Goal: Navigation & Orientation: Find specific page/section

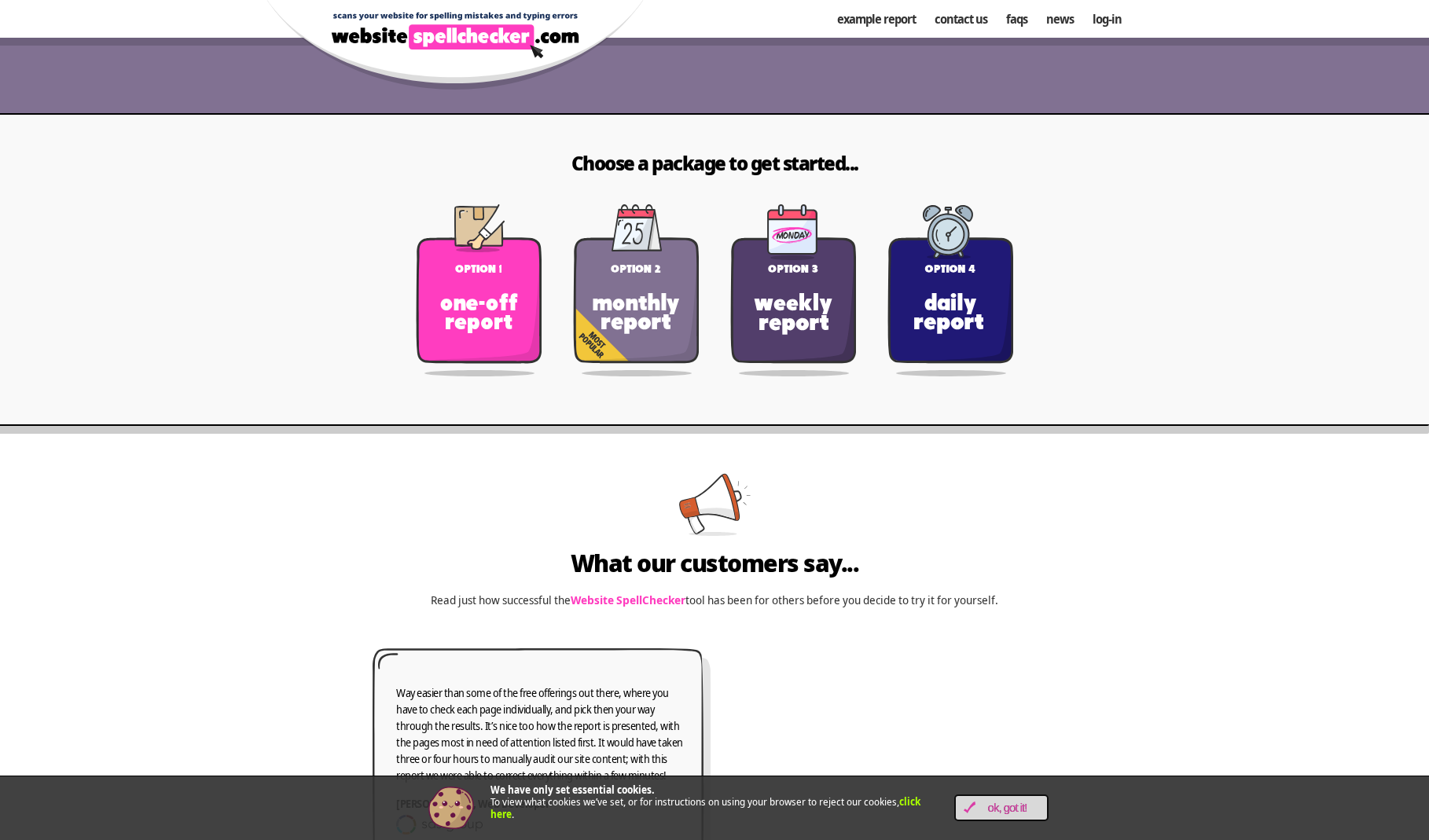
scroll to position [2768, 0]
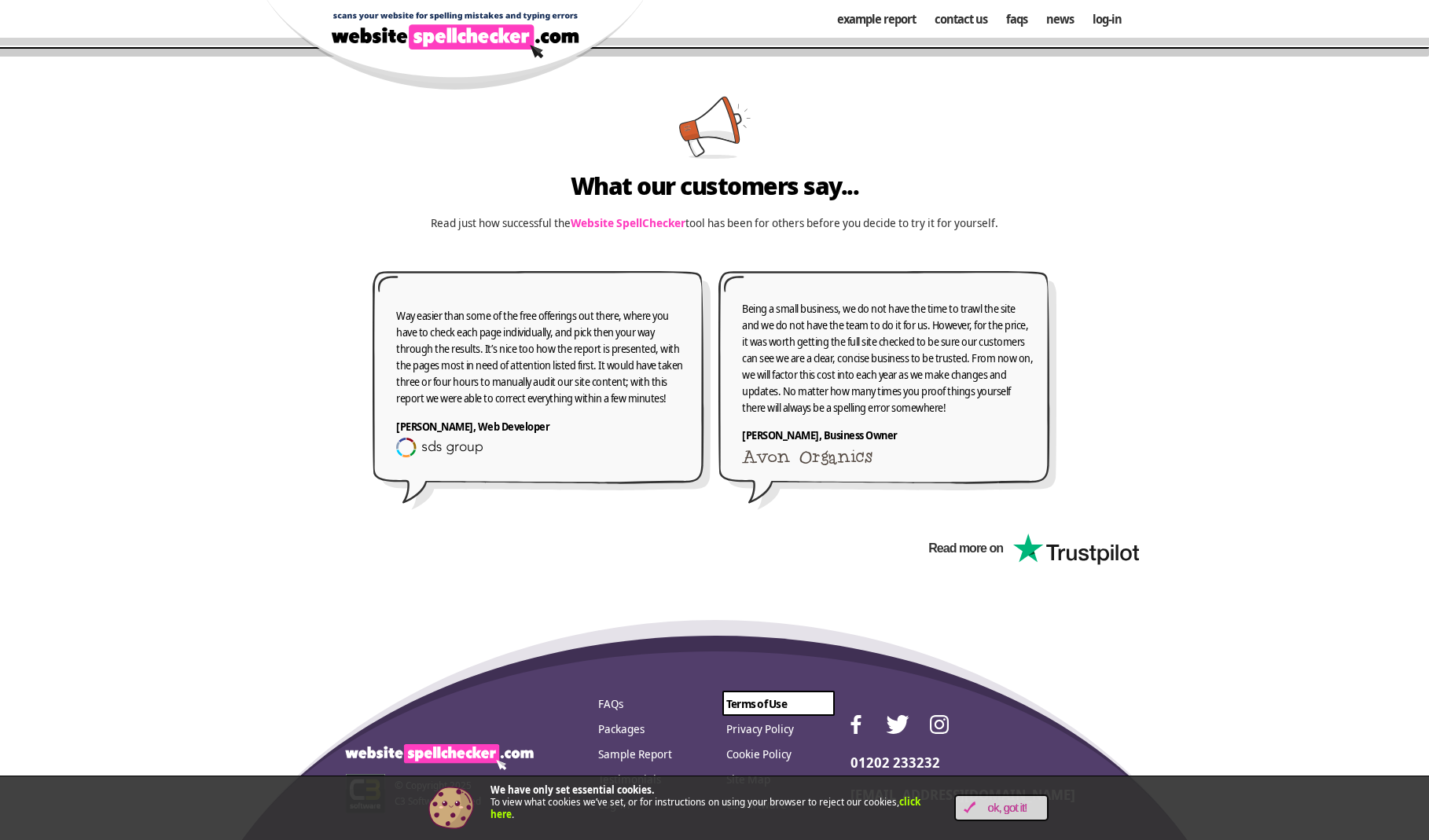
click at [770, 709] on link "Terms of Use" at bounding box center [778, 704] width 112 height 25
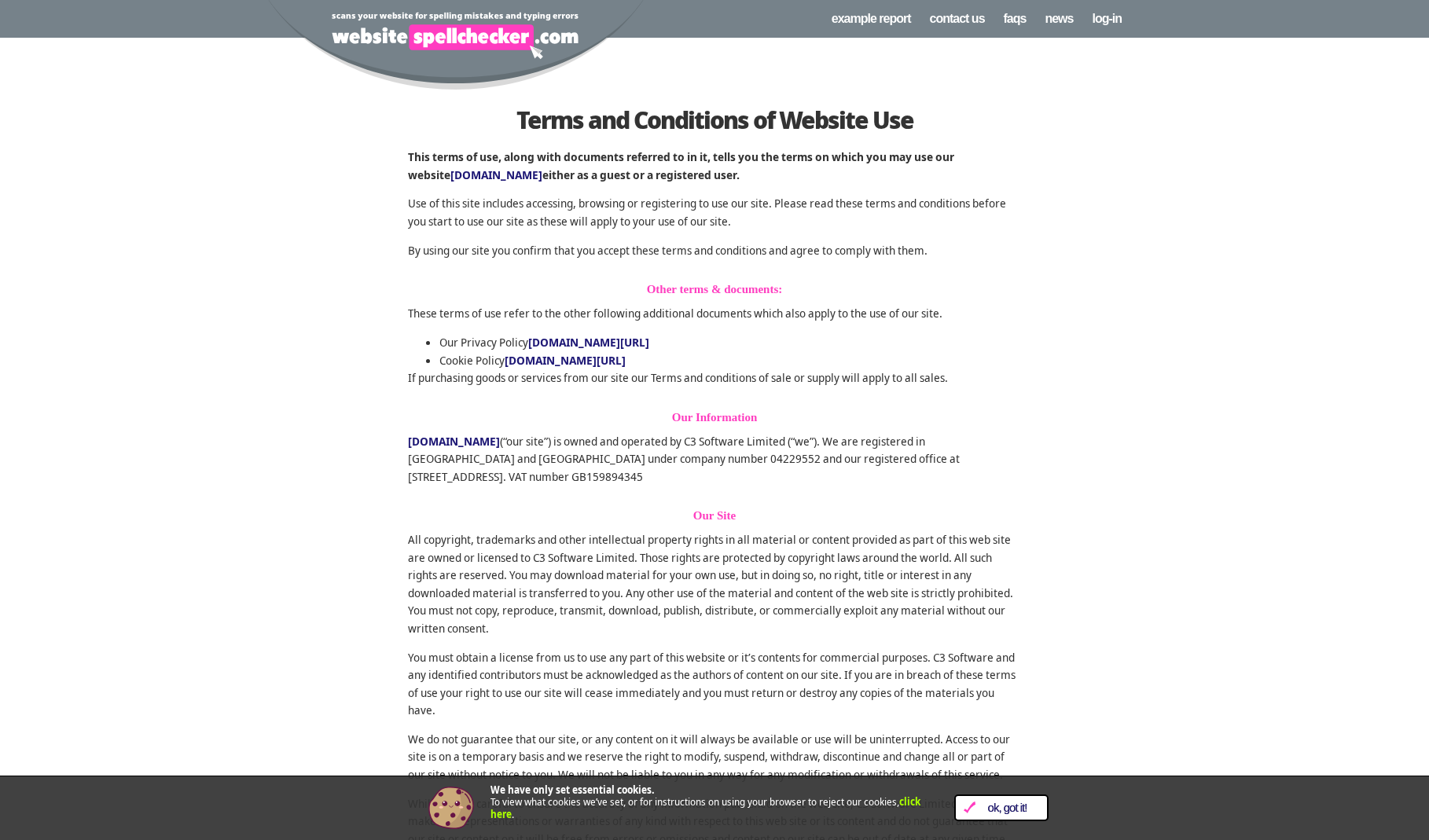
click at [985, 801] on link "OK, Got it!" at bounding box center [1001, 807] width 95 height 26
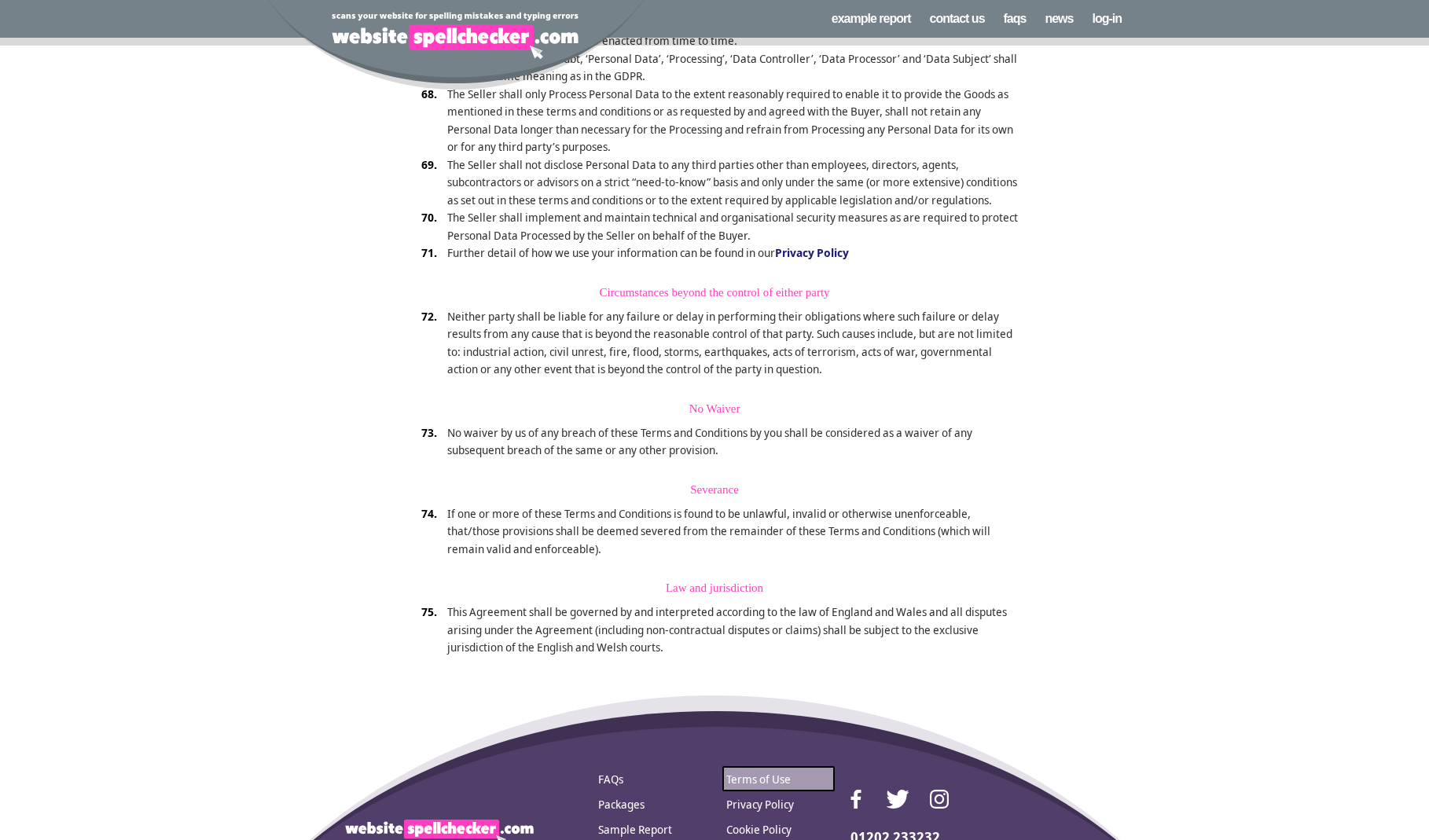
scroll to position [5386, 0]
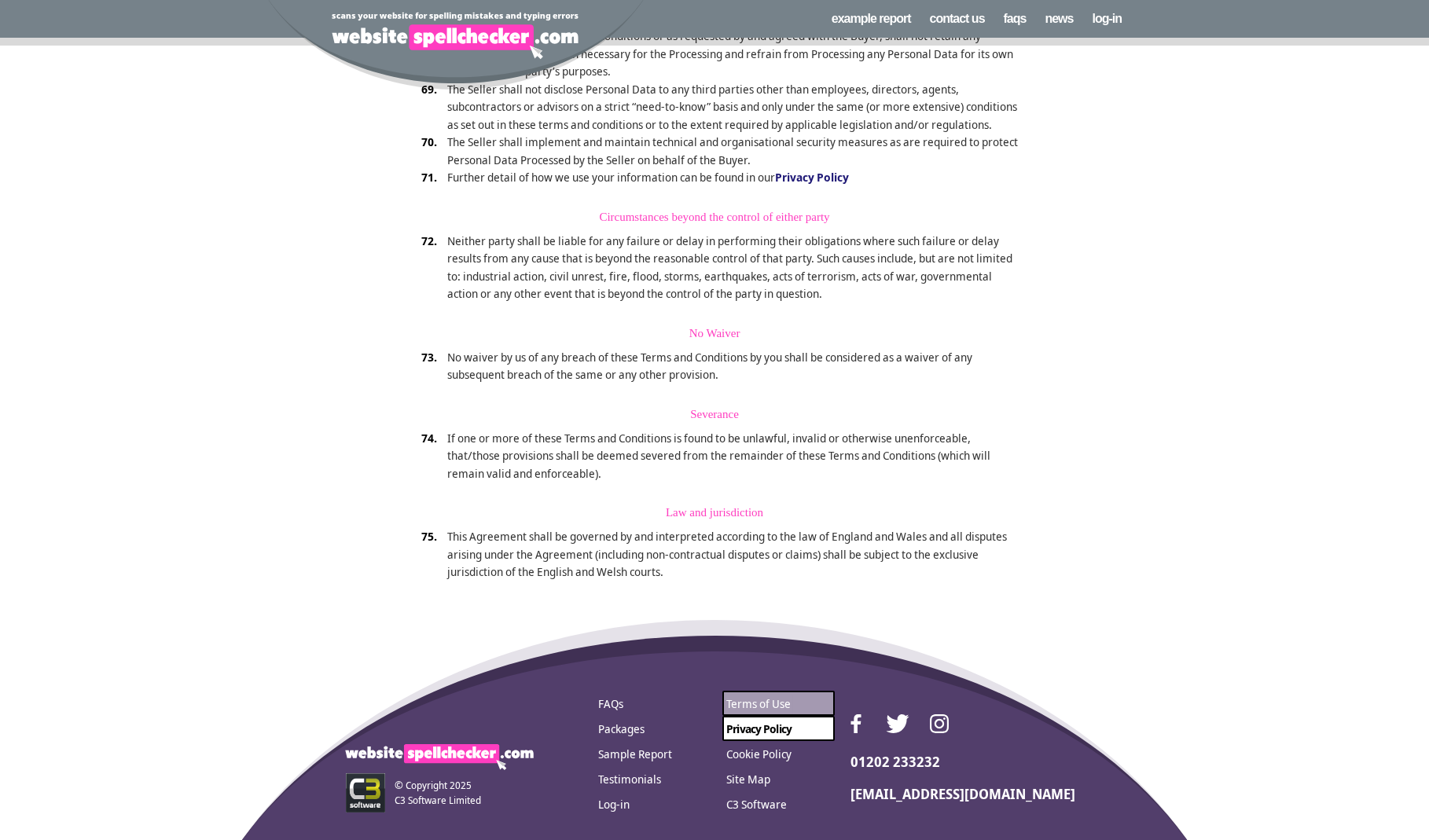
click at [778, 727] on link "Privacy Policy" at bounding box center [778, 729] width 112 height 25
